Goal: Find specific page/section: Find specific page/section

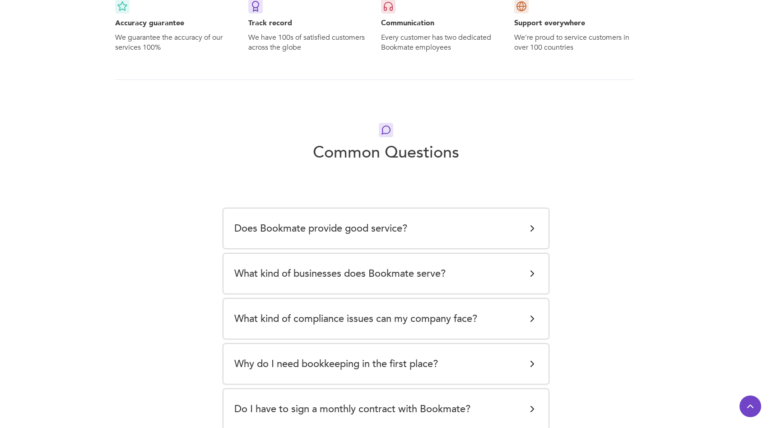
scroll to position [1571, 0]
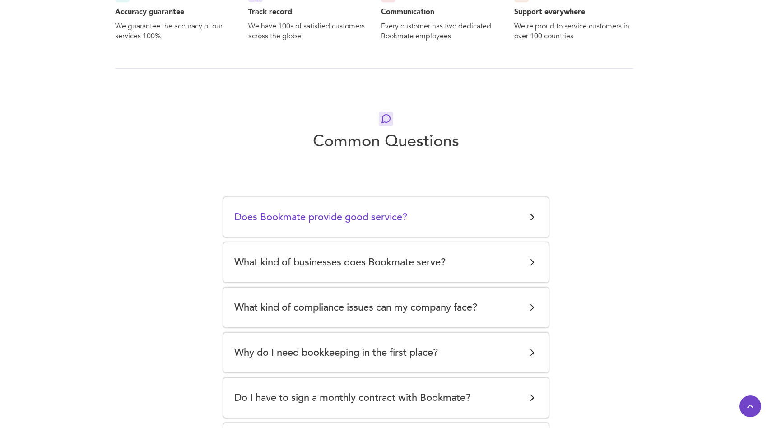
click at [298, 213] on h5 "Does Bookmate provide good service?" at bounding box center [320, 217] width 173 height 18
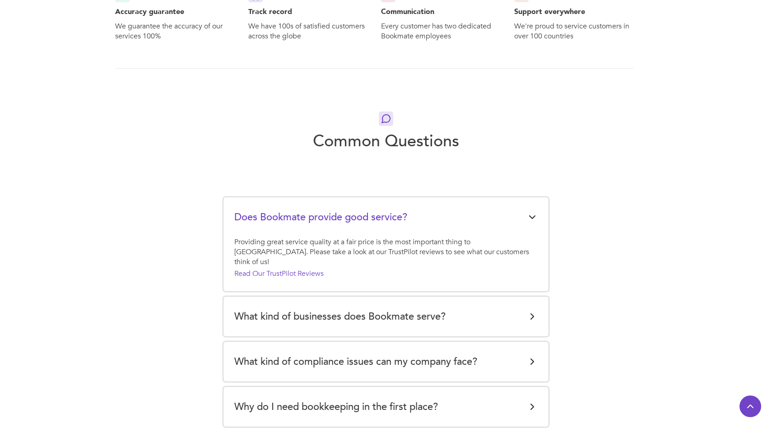
click at [298, 213] on h5 "Does Bookmate provide good service?" at bounding box center [320, 217] width 173 height 18
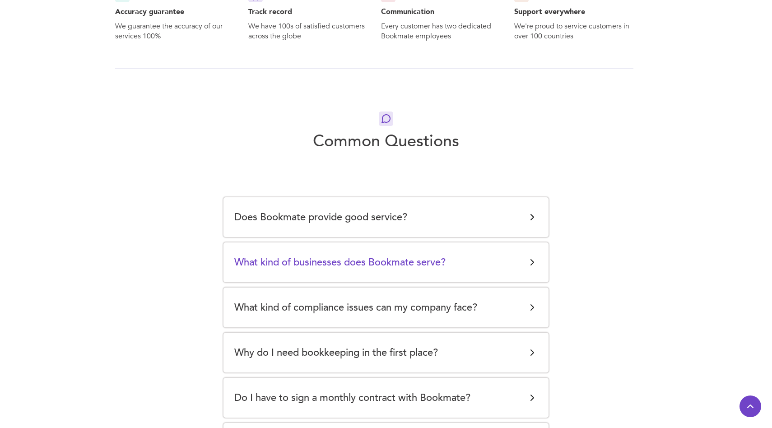
click at [312, 256] on h5 "What kind of businesses does Bookmate serve?" at bounding box center [339, 262] width 211 height 18
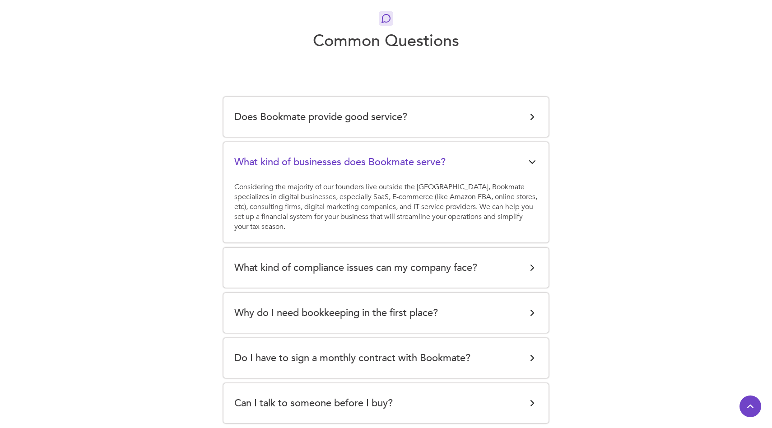
scroll to position [1709, 0]
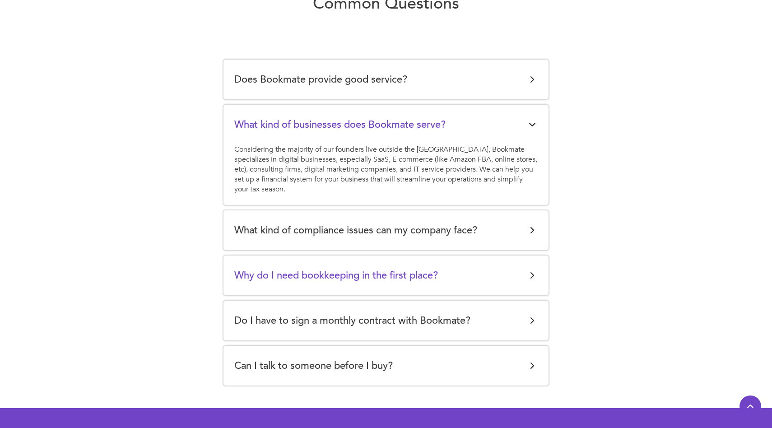
click at [318, 270] on h5 "Why do I need bookkeeping in the first place?" at bounding box center [336, 275] width 204 height 18
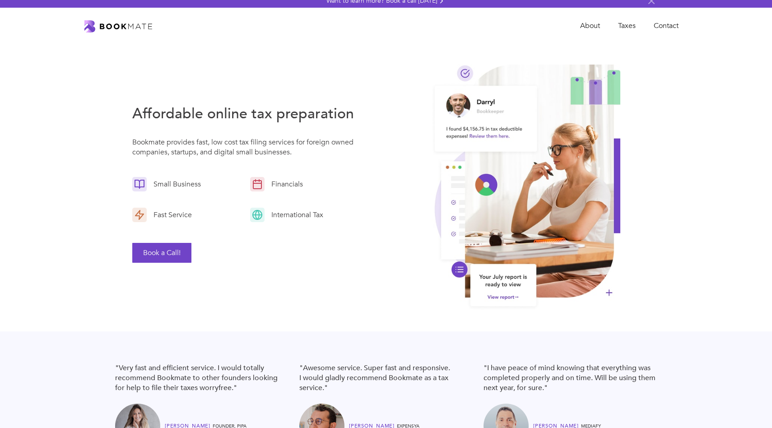
scroll to position [0, 0]
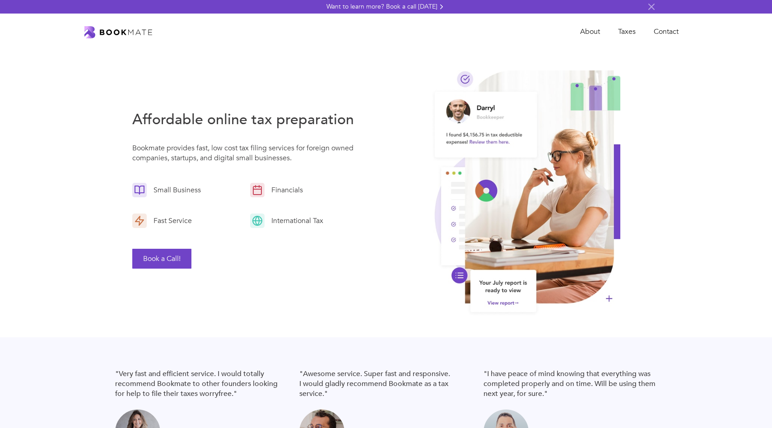
click at [168, 257] on button "Book a Call!" at bounding box center [161, 259] width 59 height 20
